Goal: Transaction & Acquisition: Purchase product/service

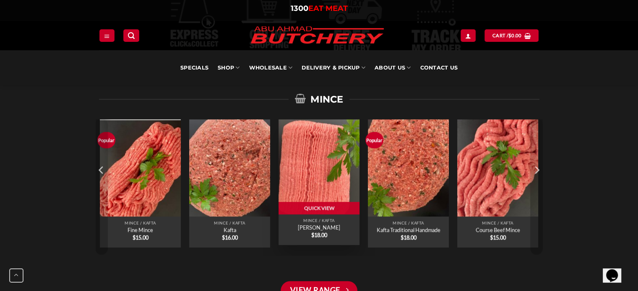
scroll to position [597, 0]
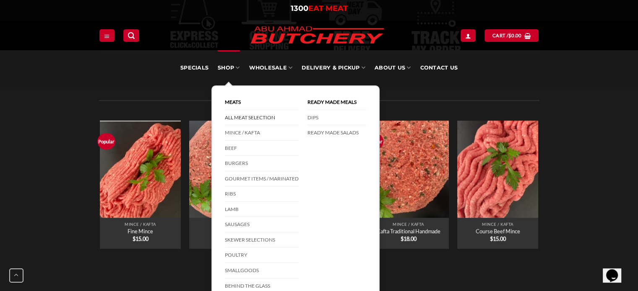
click at [246, 115] on link "All Meat Selection" at bounding box center [262, 118] width 74 height 16
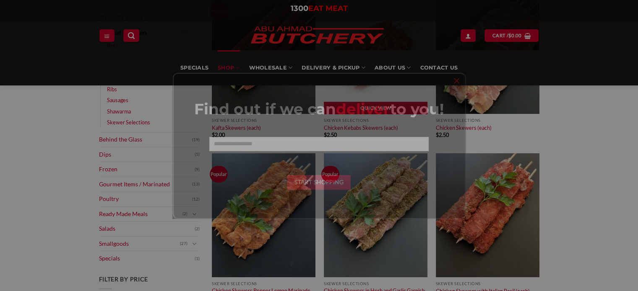
scroll to position [157, 0]
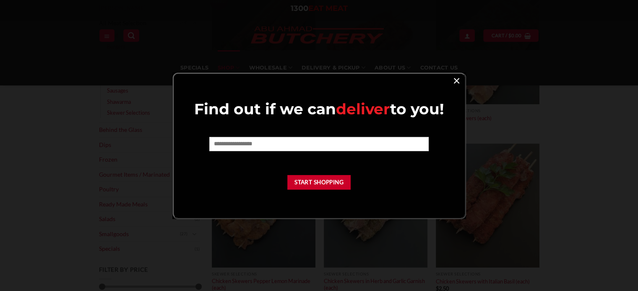
click at [454, 79] on link "×" at bounding box center [456, 80] width 12 height 11
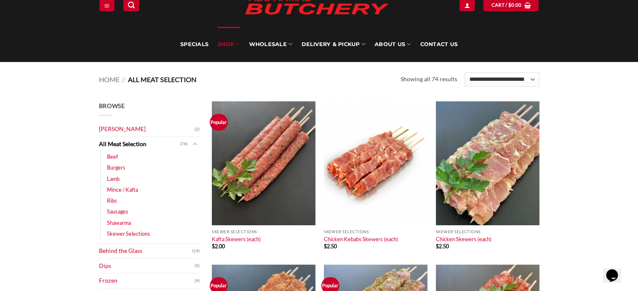
scroll to position [0, 0]
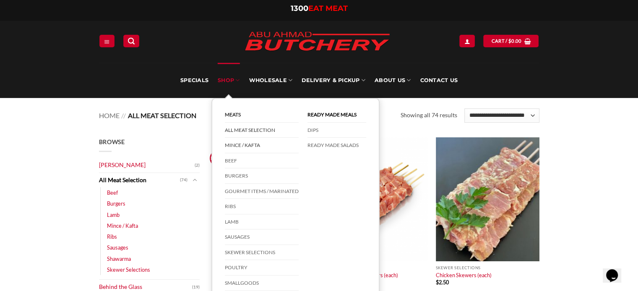
click at [234, 144] on link "Mince / Kafta" at bounding box center [262, 146] width 74 height 16
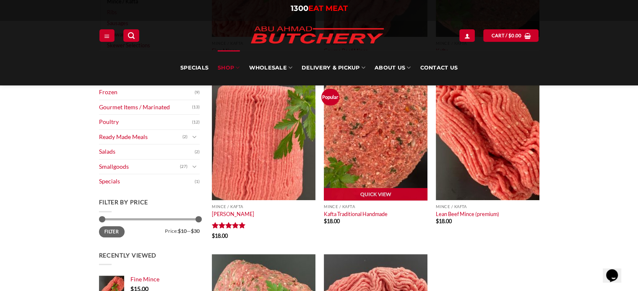
scroll to position [189, 0]
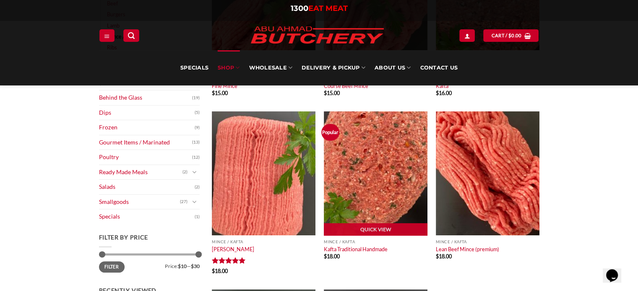
click at [363, 182] on img at bounding box center [376, 174] width 104 height 124
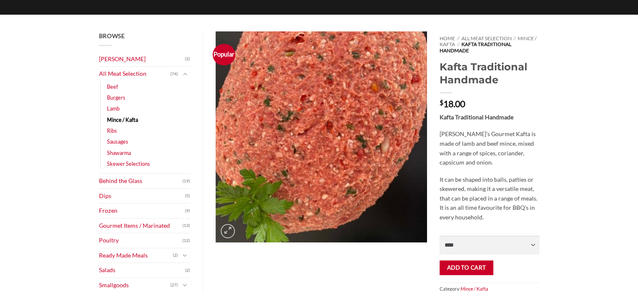
scroll to position [93, 0]
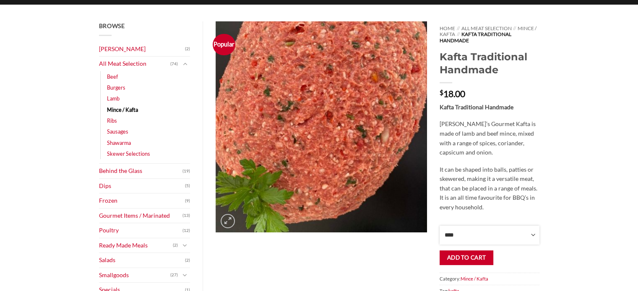
click at [508, 235] on select "**** * *** * *** * *** * *** * *** * *** * *** * *** * *** ** **** ** **** ** *…" at bounding box center [488, 235] width 99 height 19
select select "*"
click at [439, 226] on select "**** * *** * *** * *** * *** * *** * *** * *** * *** * *** ** **** ** **** ** *…" at bounding box center [488, 235] width 99 height 19
click at [462, 260] on button "Add to cart" at bounding box center [465, 258] width 53 height 15
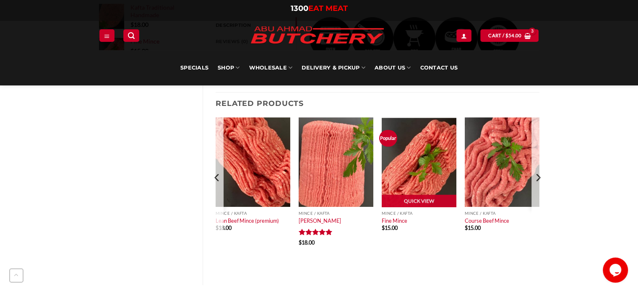
scroll to position [429, 0]
